Goal: Find specific page/section: Find specific page/section

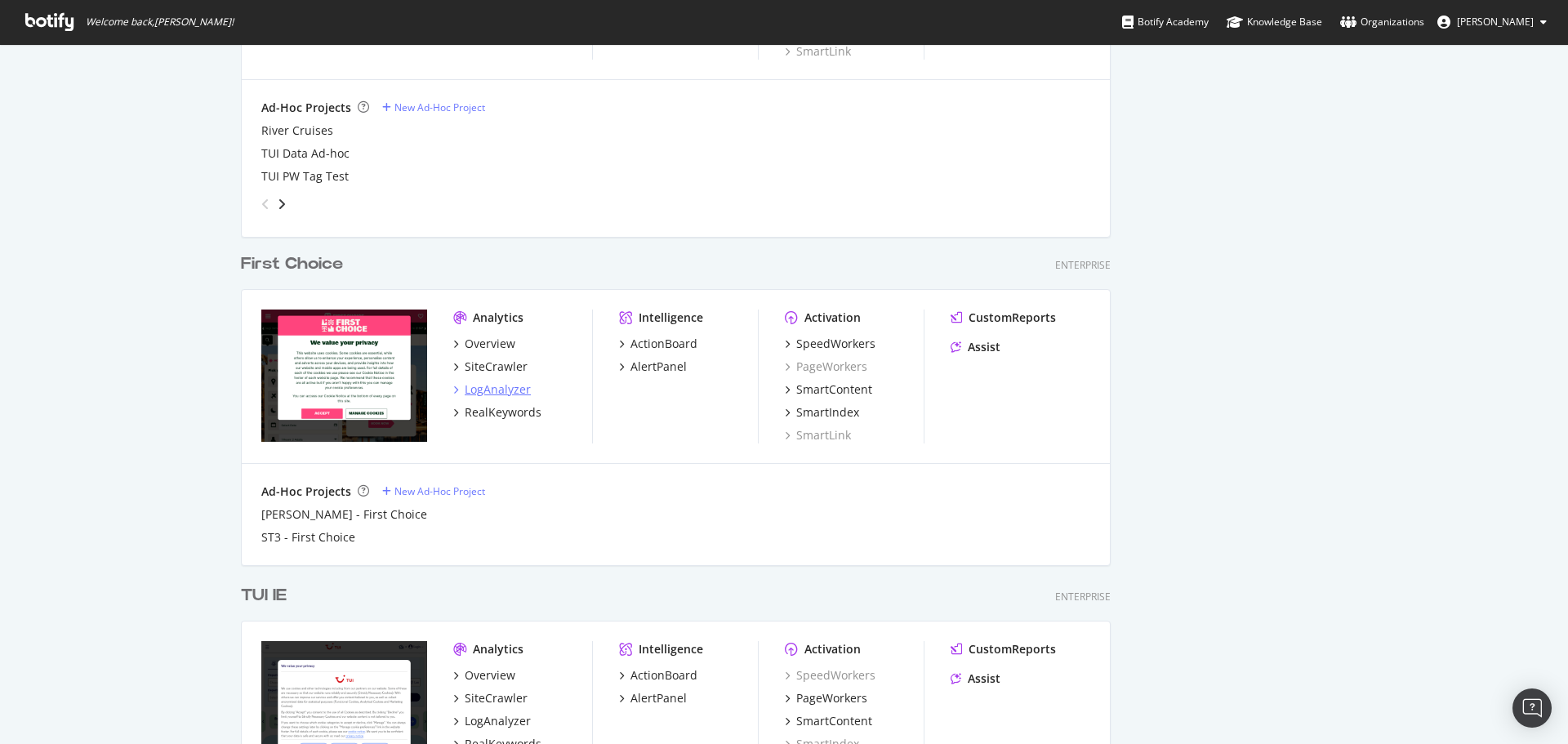
scroll to position [911, 0]
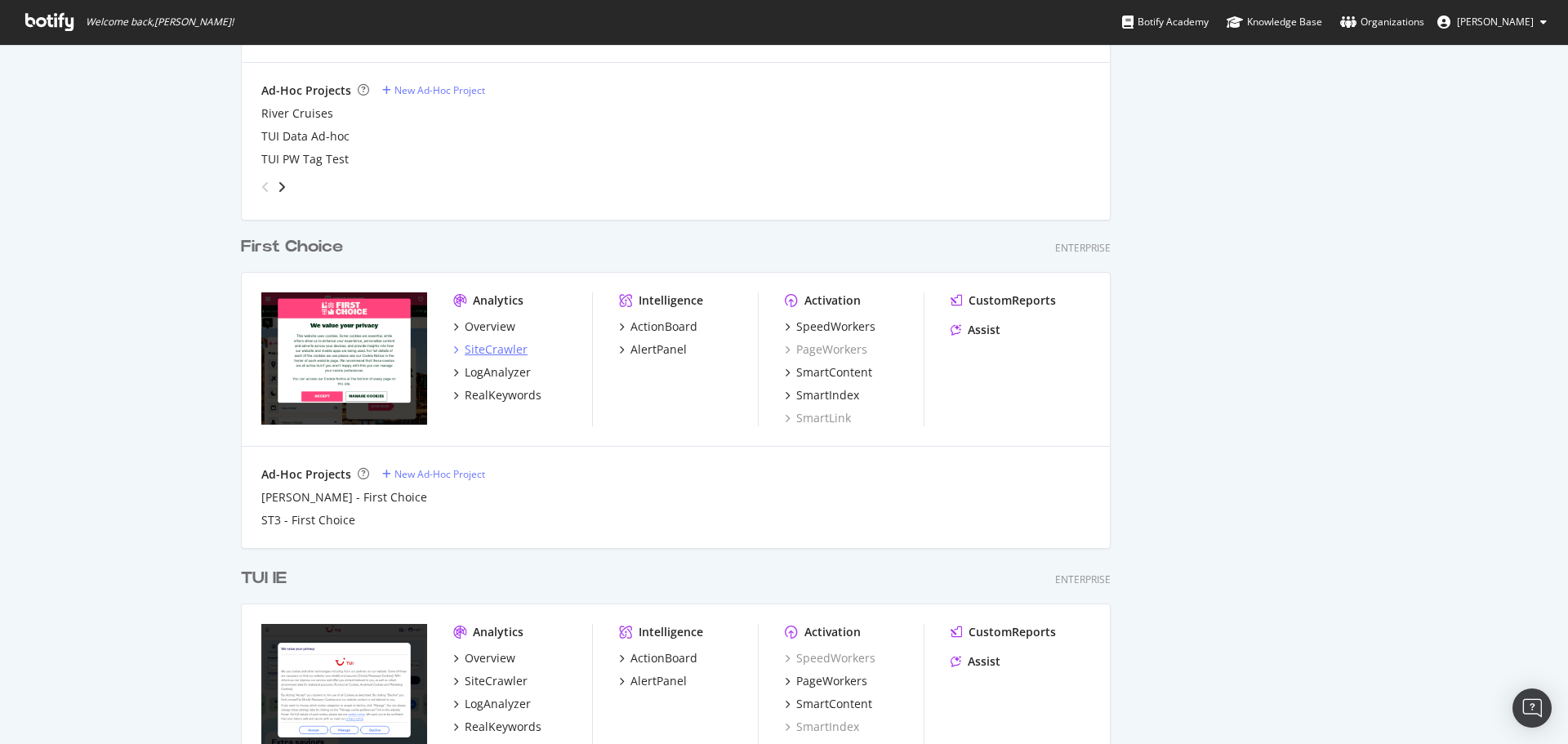
click at [505, 343] on div "SiteCrawler" at bounding box center [496, 349] width 63 height 16
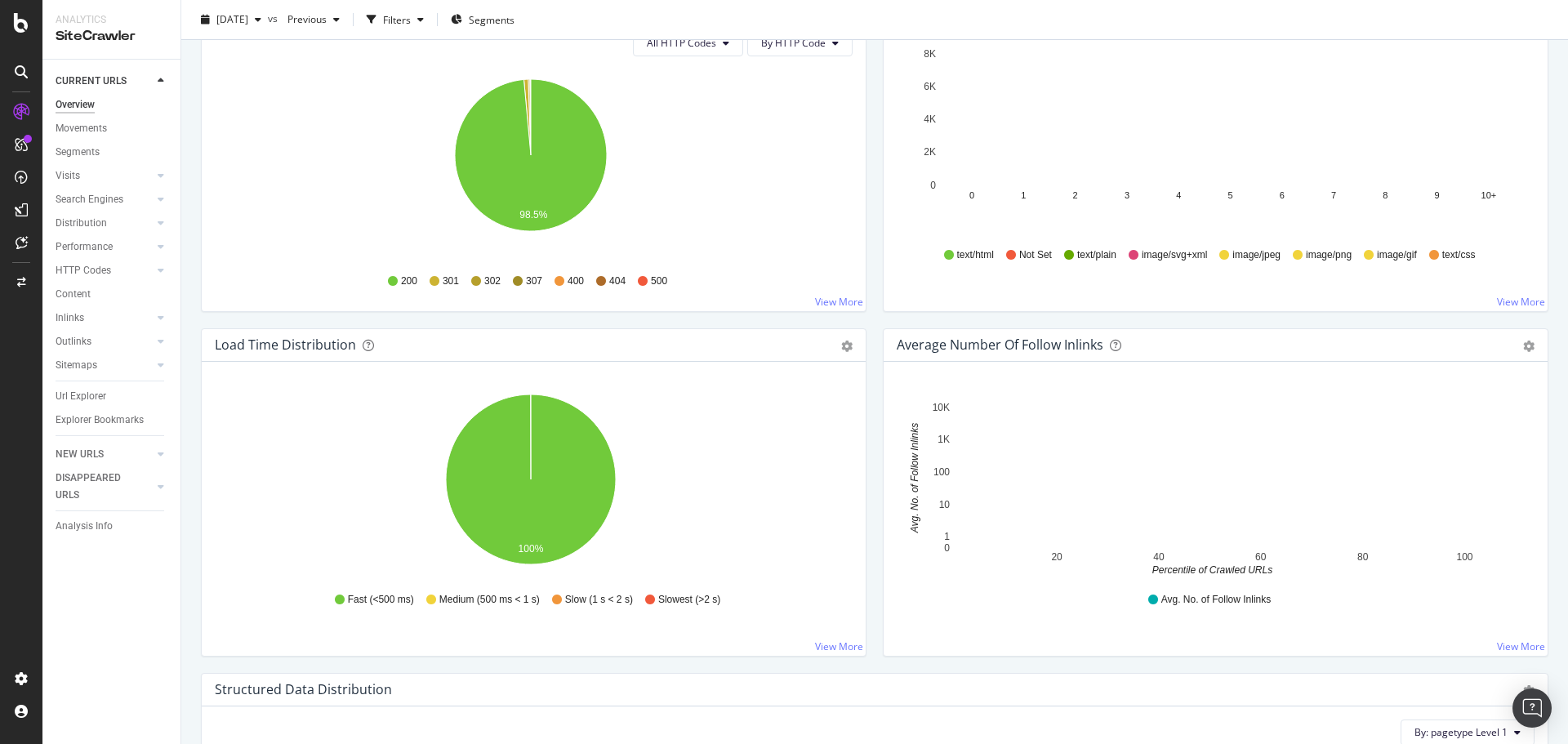
scroll to position [898, 0]
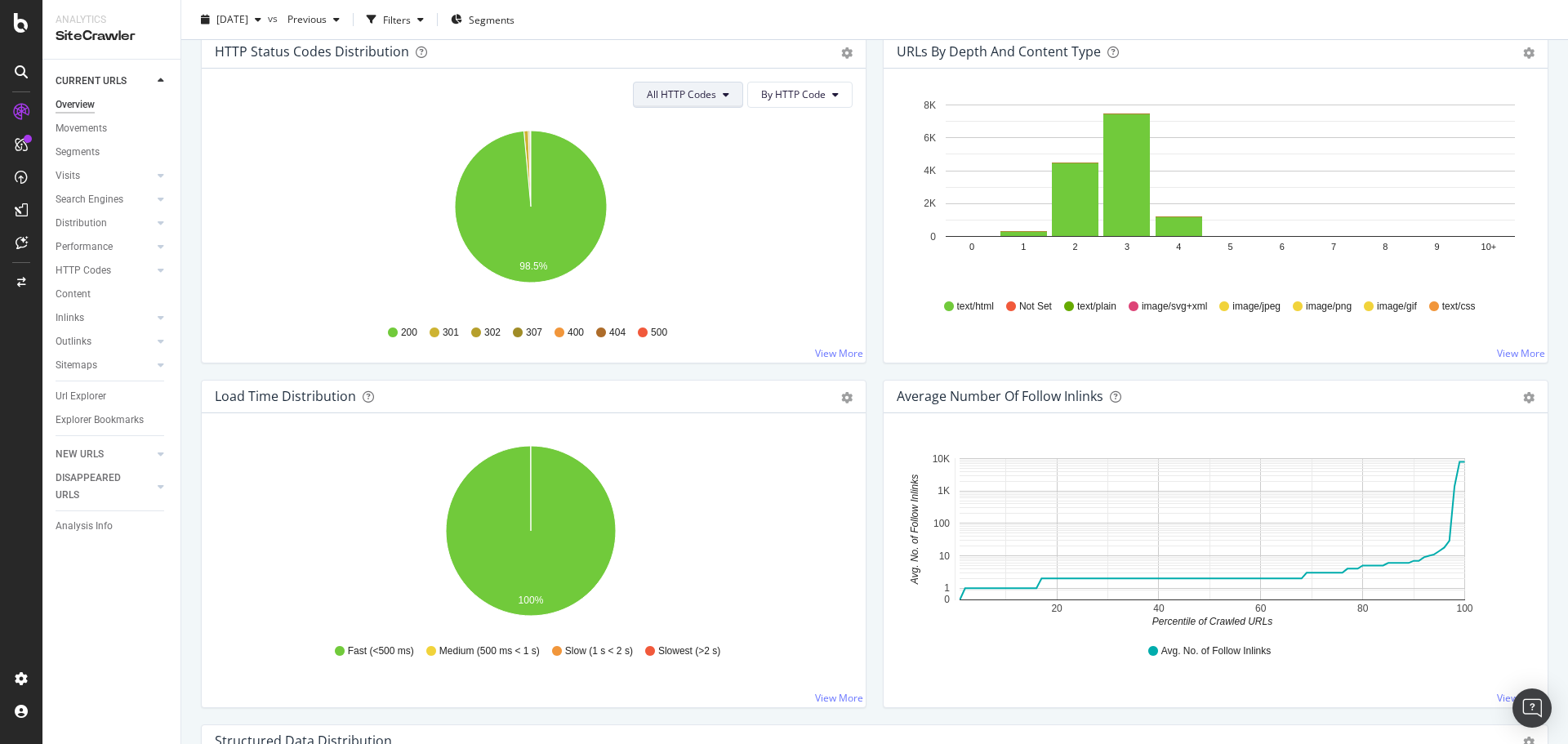
click at [687, 93] on span "All HTTP Codes" at bounding box center [682, 94] width 69 height 13
drag, startPoint x: 94, startPoint y: 400, endPoint x: 122, endPoint y: 378, distance: 35.6
click at [94, 400] on div "Url Explorer" at bounding box center [81, 396] width 51 height 17
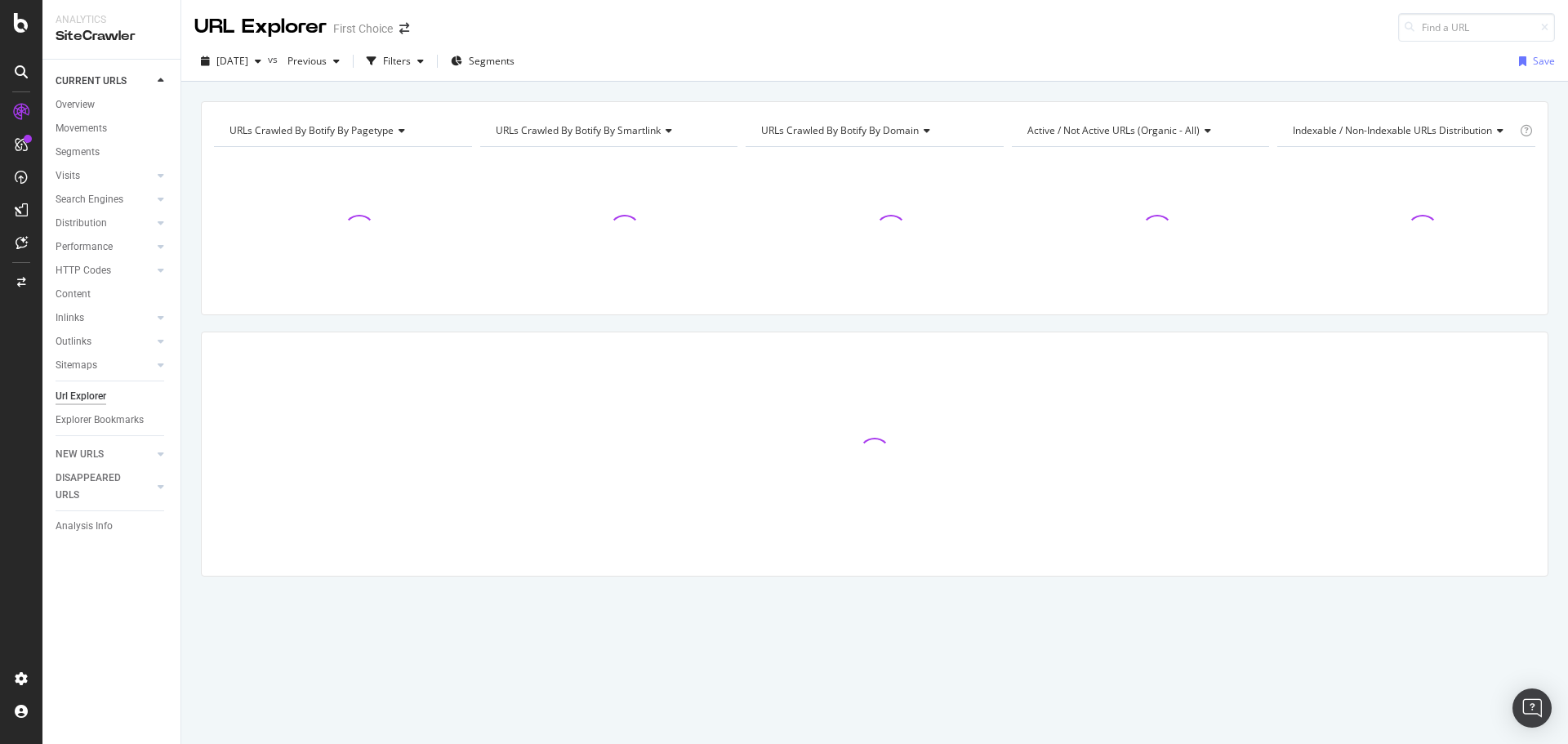
click at [414, 78] on div "[DATE] vs Previous Filters Segments Save" at bounding box center [875, 65] width 1387 height 33
click at [411, 62] on div "Filters" at bounding box center [396, 61] width 28 height 13
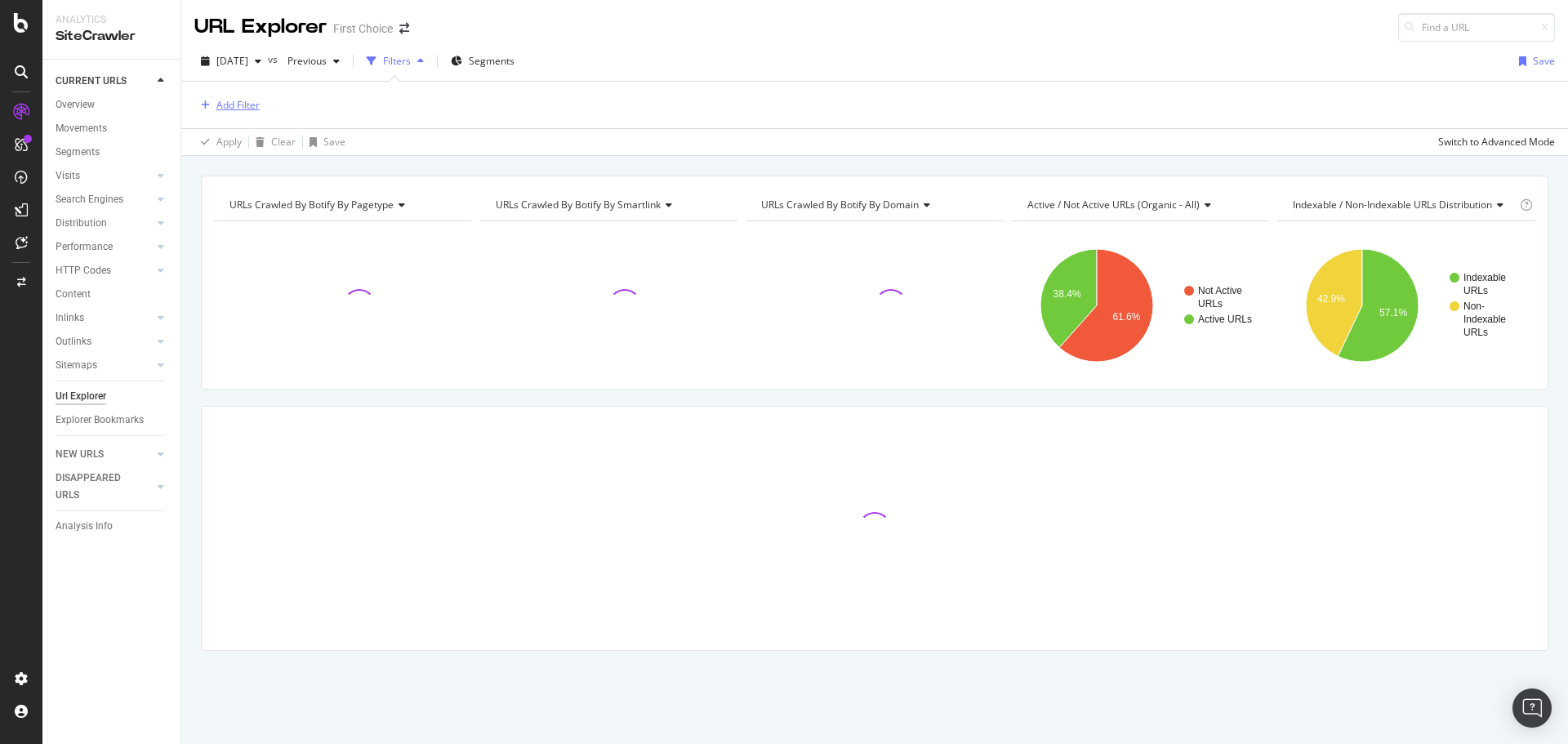
click at [237, 109] on div "Add Filter" at bounding box center [237, 105] width 43 height 13
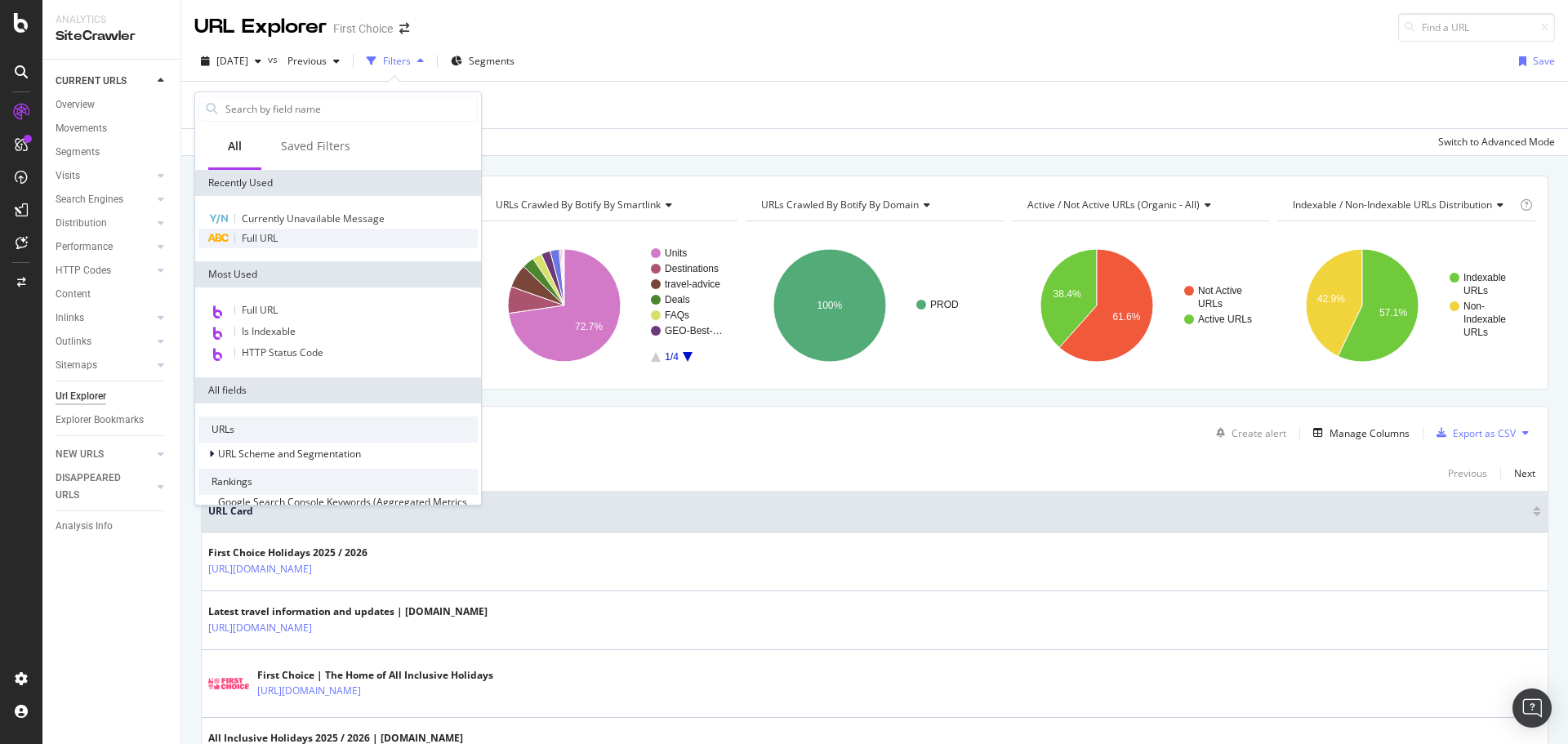
click at [290, 239] on div "Full URL" at bounding box center [338, 238] width 280 height 19
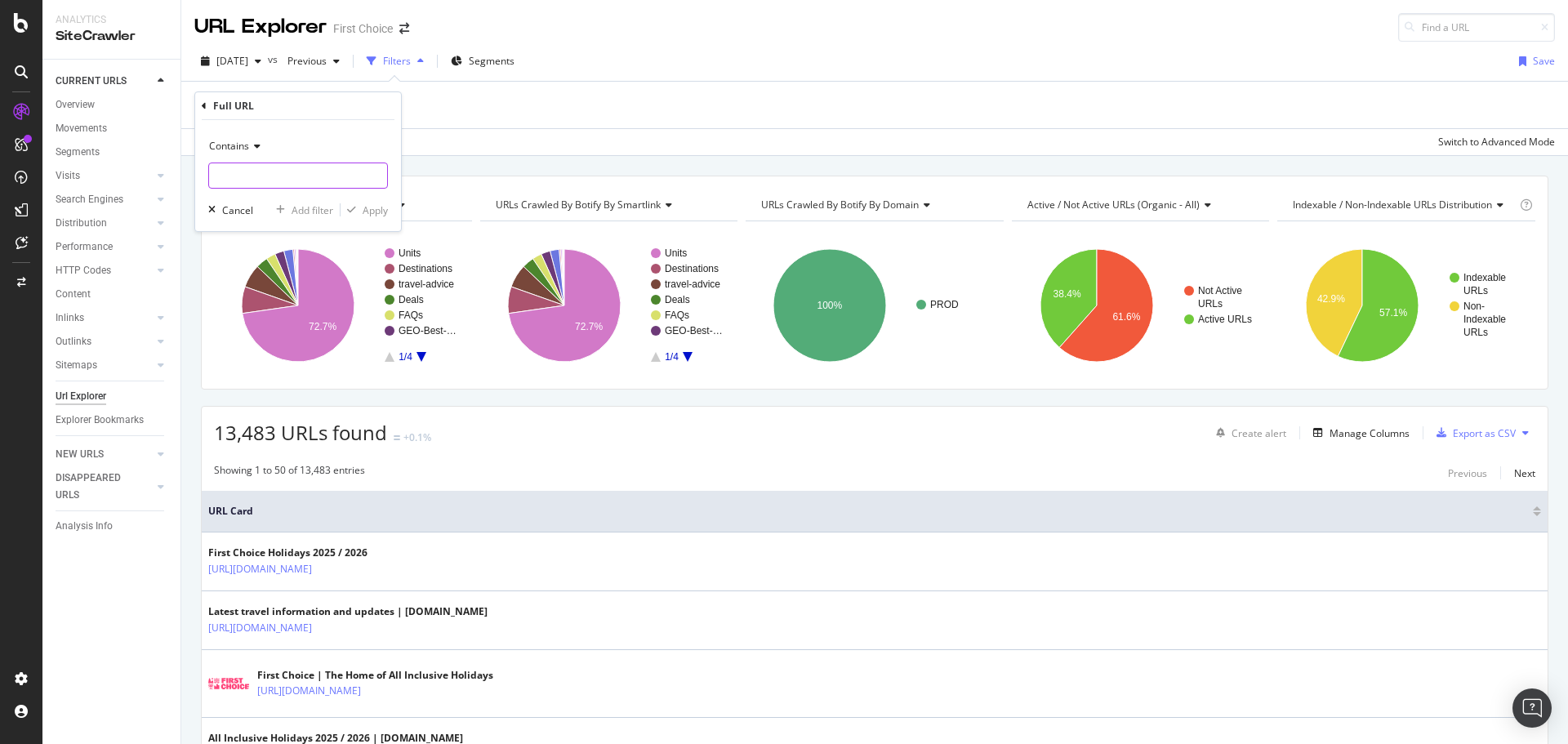
click at [254, 181] on input "text" at bounding box center [298, 175] width 178 height 26
type input "Santorini/"
click at [364, 211] on div "Apply" at bounding box center [375, 210] width 25 height 13
